Goal: Information Seeking & Learning: Learn about a topic

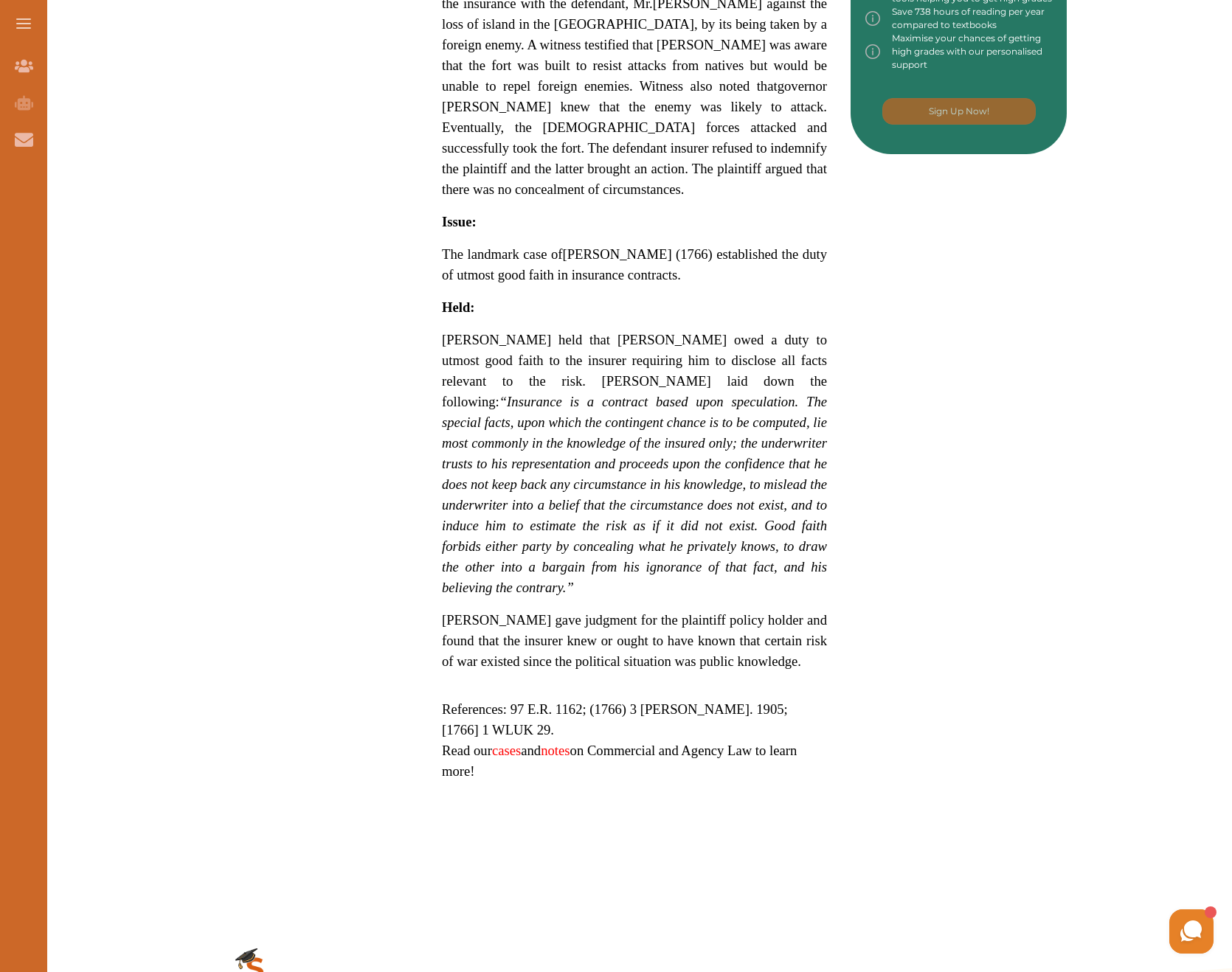
scroll to position [863, 0]
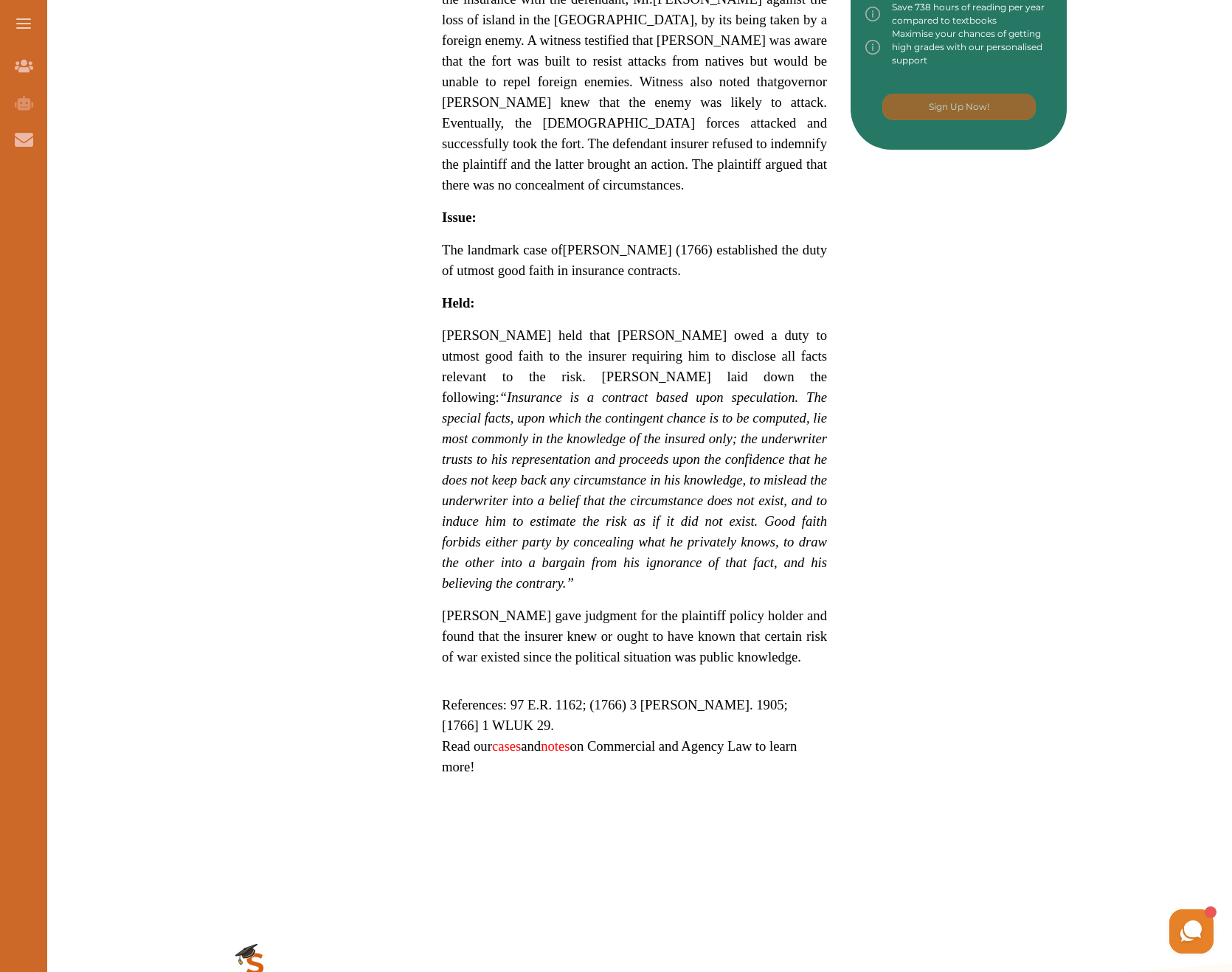
click at [865, 610] on div "Want to secure high grades in Contract Law ? We’ve created a FREE checklist for…" at bounding box center [634, 118] width 865 height 1588
